Goal: Task Accomplishment & Management: Check status

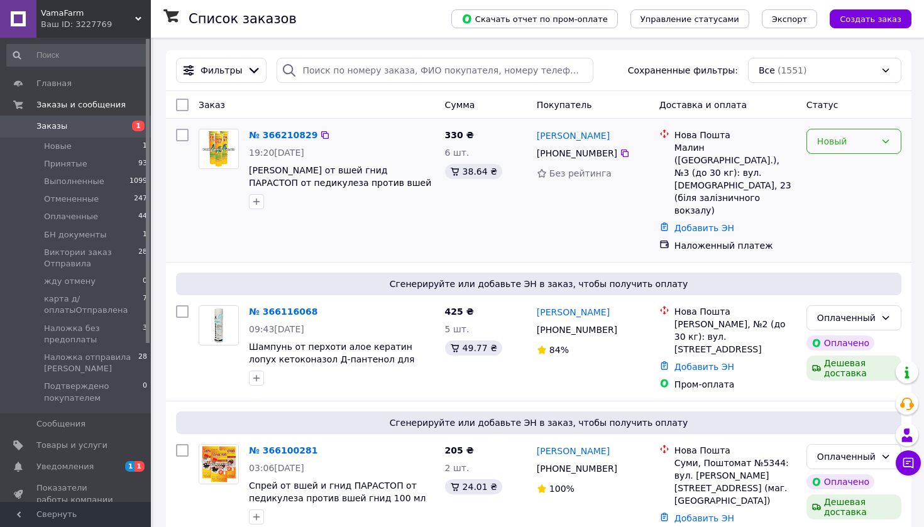
click at [849, 143] on div "Новый" at bounding box center [846, 141] width 58 height 14
click at [828, 173] on li "Принят" at bounding box center [854, 168] width 94 height 23
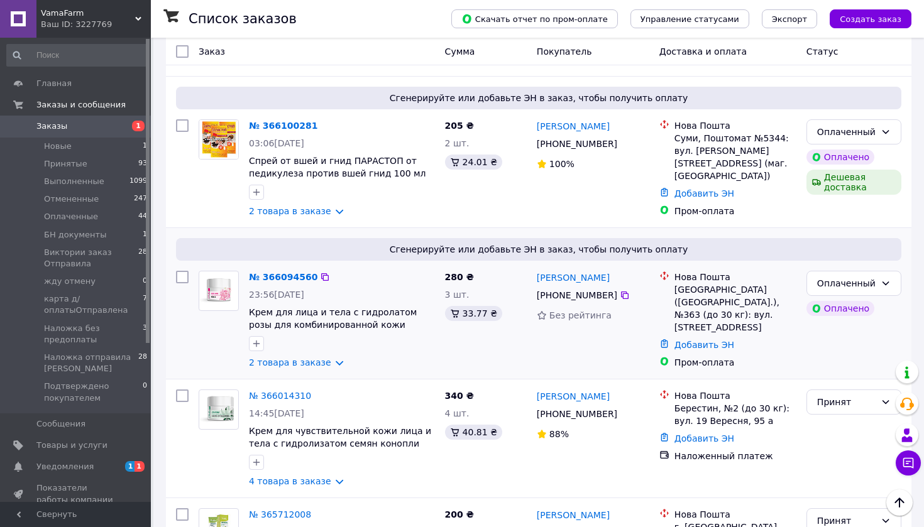
scroll to position [332, 0]
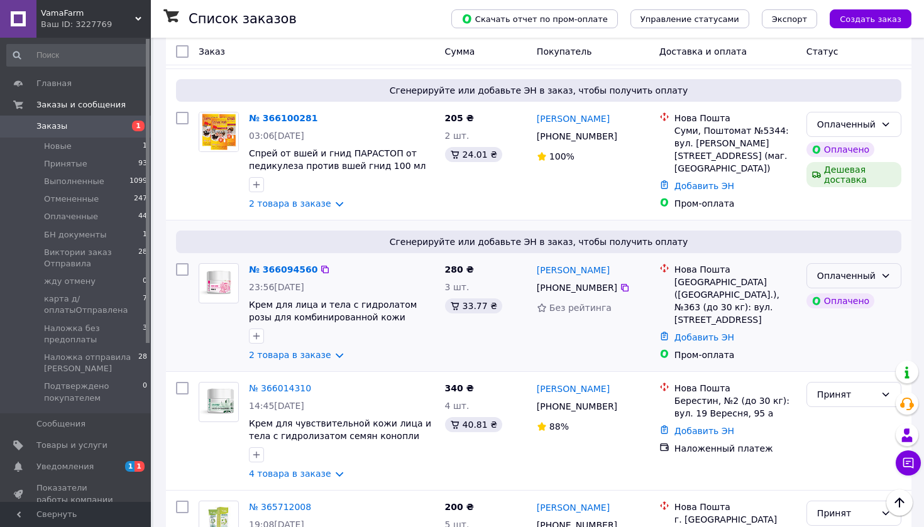
click at [887, 271] on icon at bounding box center [885, 276] width 10 height 10
click at [282, 265] on link "№ 366094560" at bounding box center [283, 270] width 68 height 10
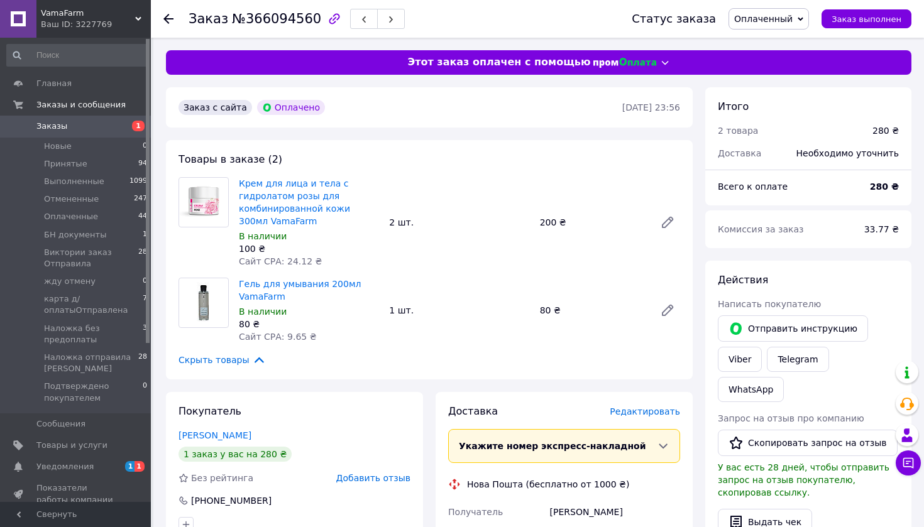
click at [167, 19] on use at bounding box center [168, 19] width 10 height 10
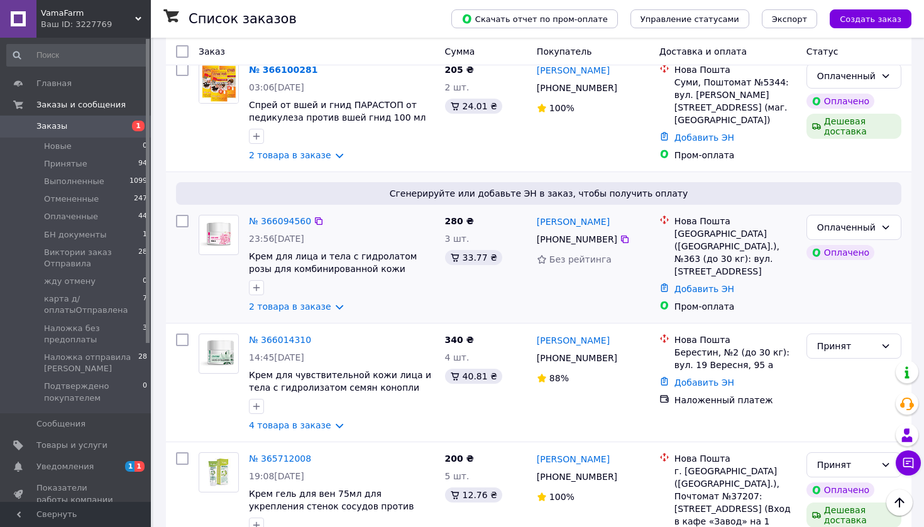
scroll to position [384, 0]
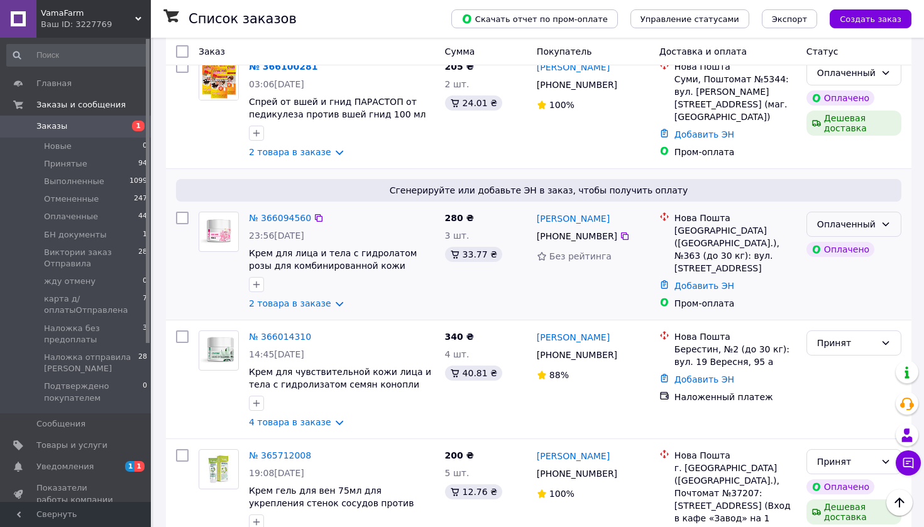
click at [885, 219] on icon at bounding box center [885, 224] width 10 height 10
click at [856, 224] on li "Принят" at bounding box center [854, 221] width 94 height 23
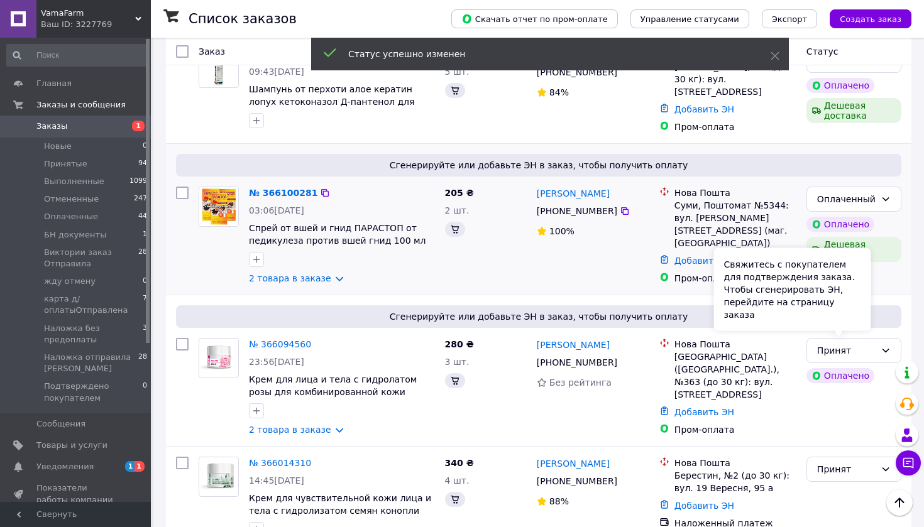
scroll to position [251, 0]
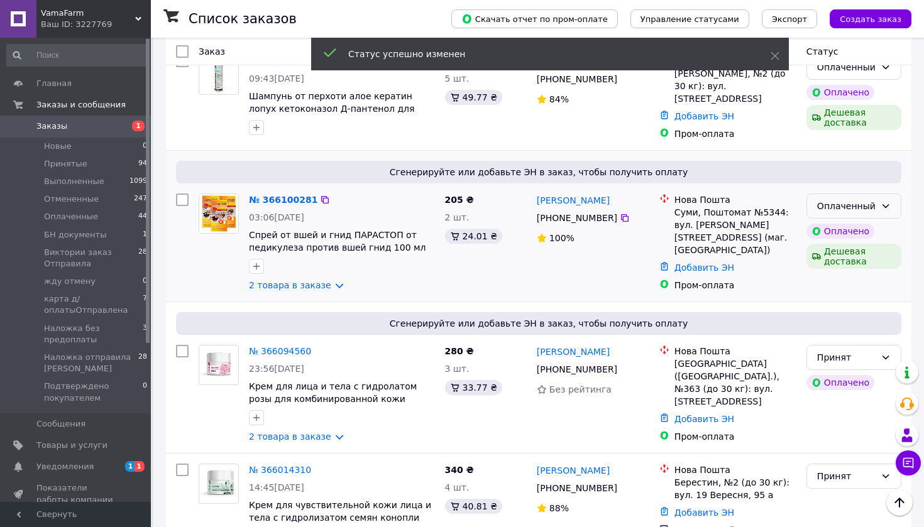
click at [881, 201] on icon at bounding box center [885, 206] width 10 height 10
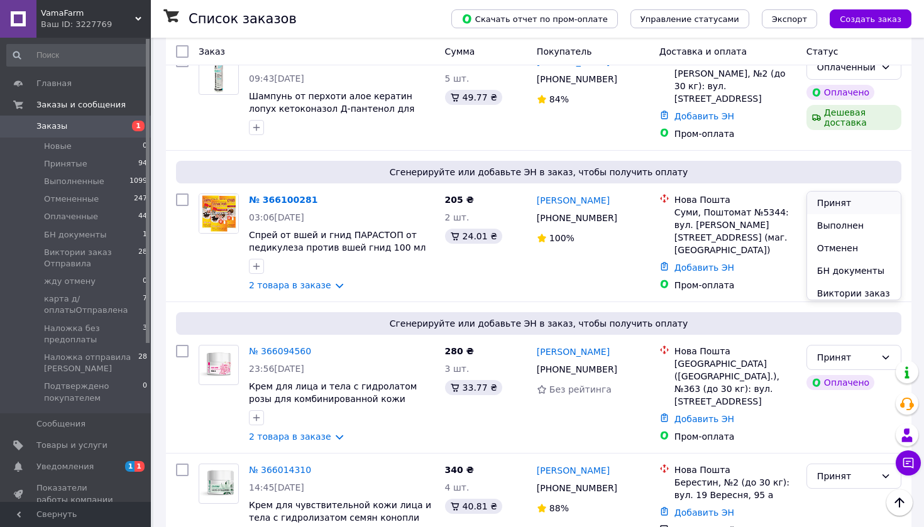
click at [852, 211] on li "Принят" at bounding box center [854, 203] width 94 height 23
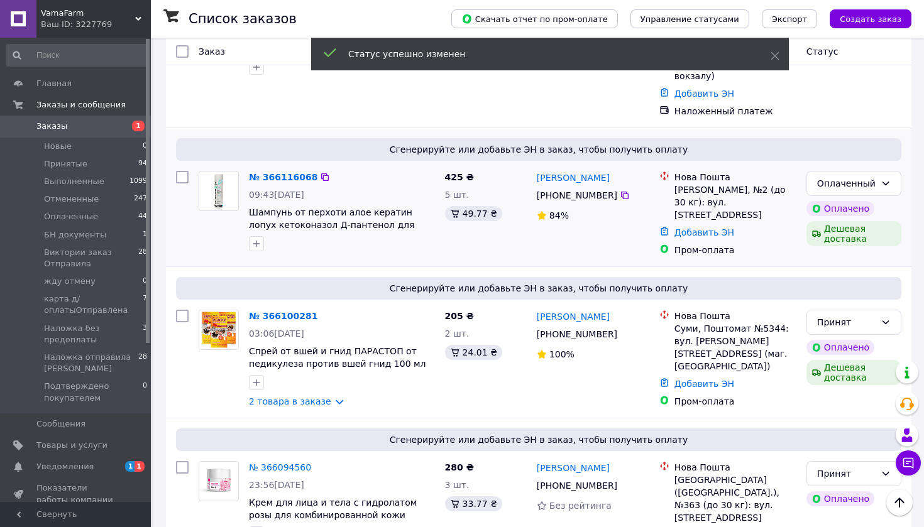
scroll to position [124, 0]
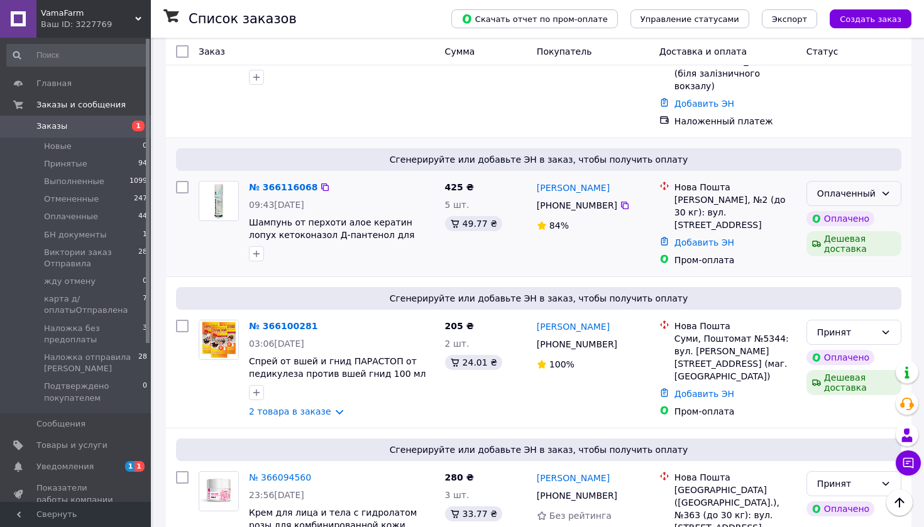
click at [883, 189] on icon at bounding box center [885, 194] width 10 height 10
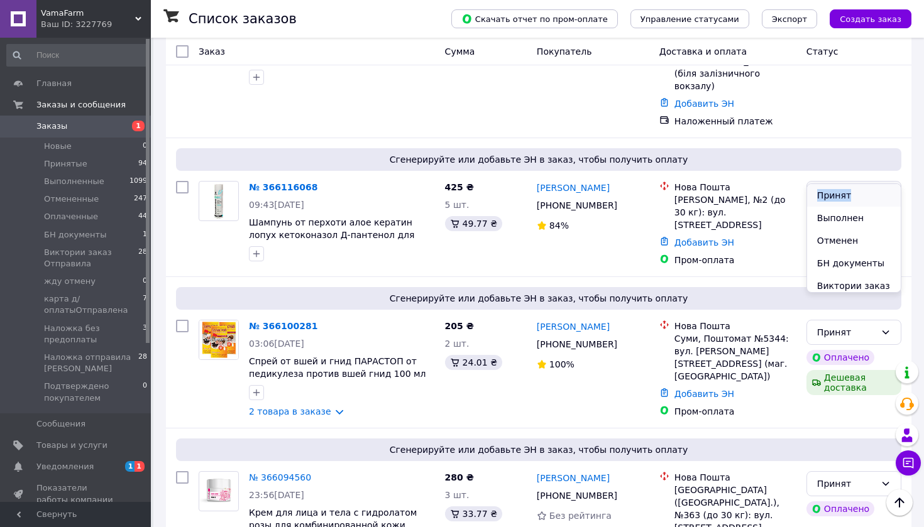
click at [865, 190] on li "Принят" at bounding box center [854, 195] width 94 height 23
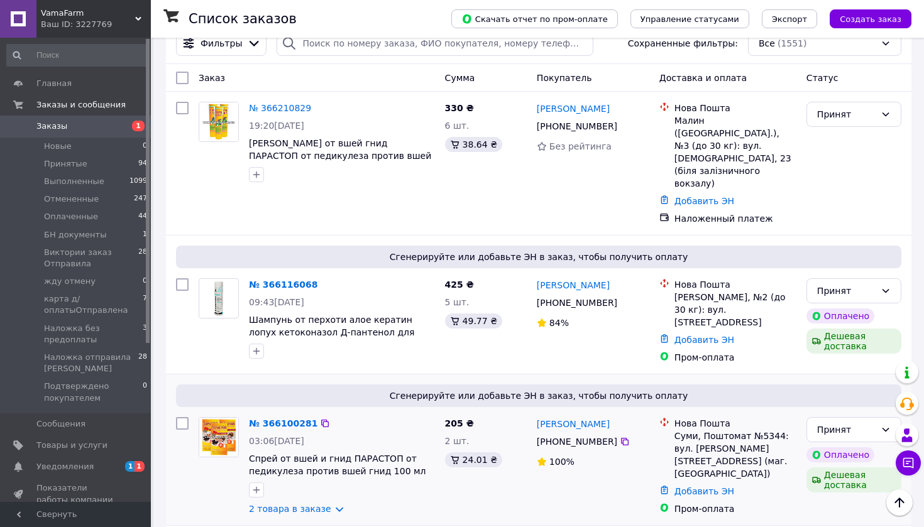
scroll to position [26, 0]
